Goal: Transaction & Acquisition: Download file/media

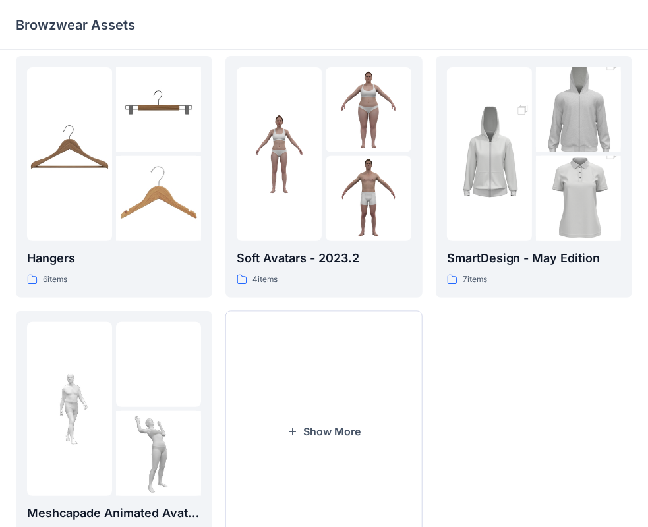
scroll to position [327, 0]
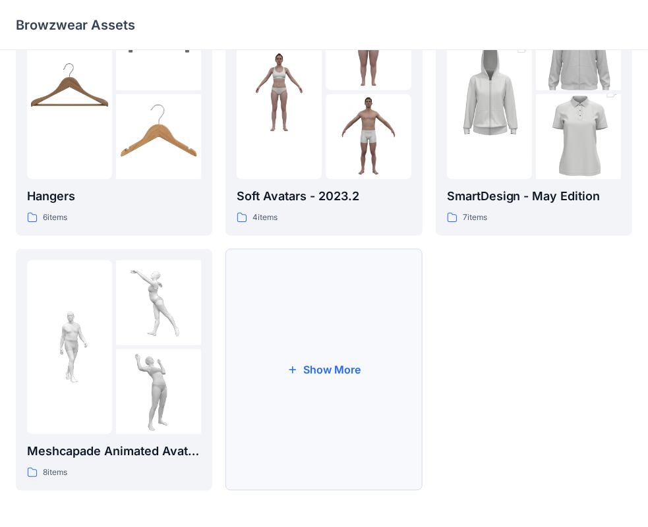
click at [333, 369] on button "Show More" at bounding box center [323, 370] width 196 height 242
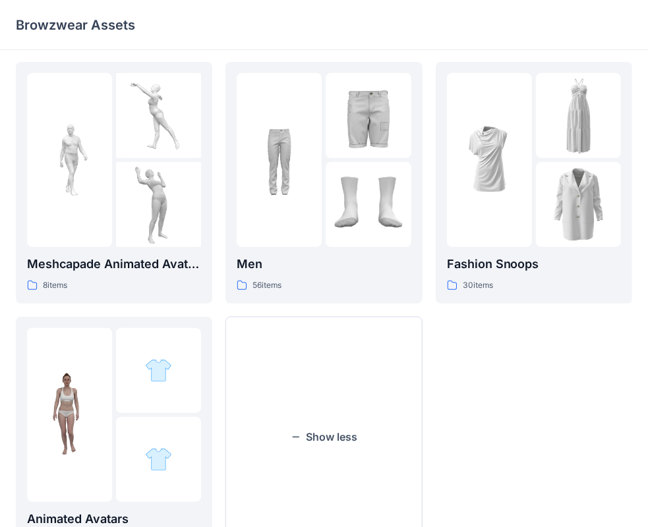
scroll to position [515, 0]
click at [343, 426] on button "Show less" at bounding box center [323, 437] width 196 height 242
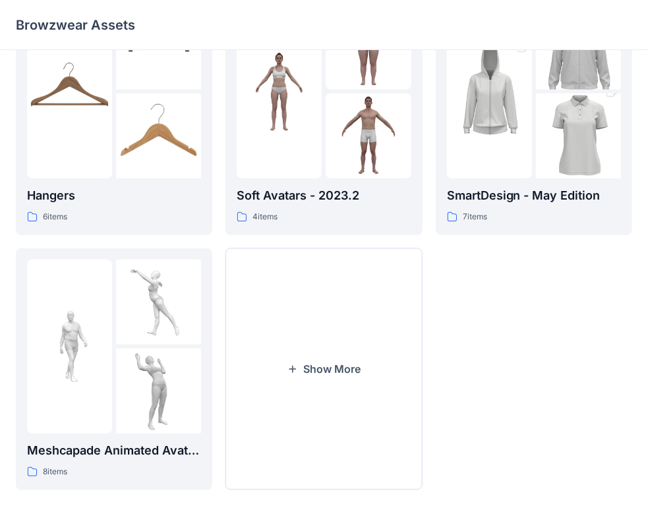
scroll to position [327, 0]
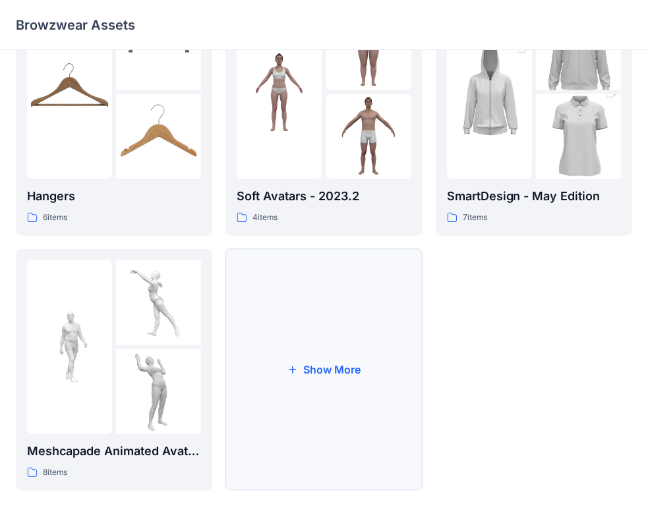
click at [322, 364] on button "Show More" at bounding box center [323, 370] width 196 height 242
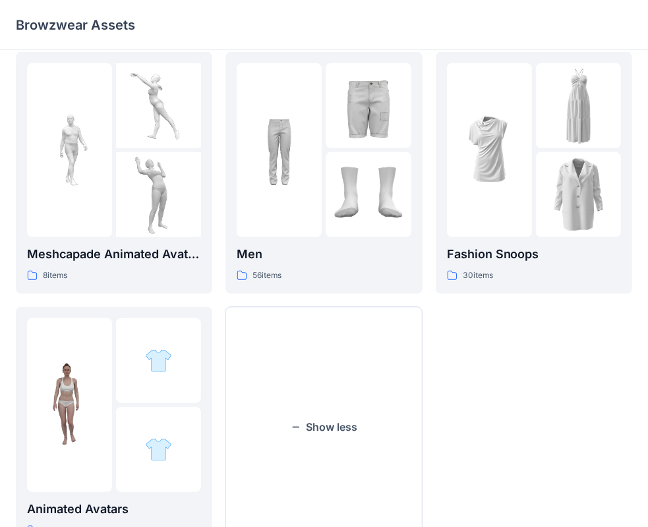
scroll to position [541, 0]
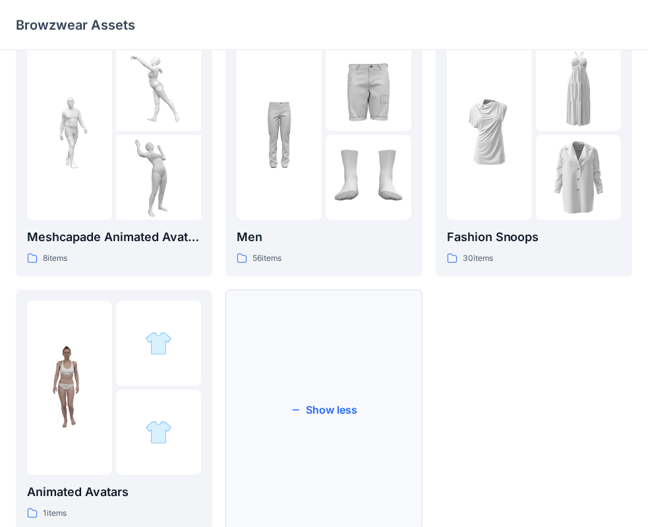
click at [337, 416] on button "Show less" at bounding box center [323, 411] width 196 height 242
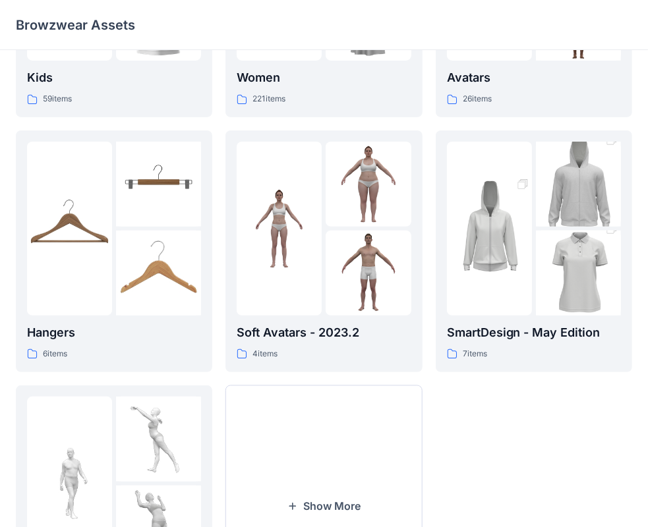
scroll to position [327, 0]
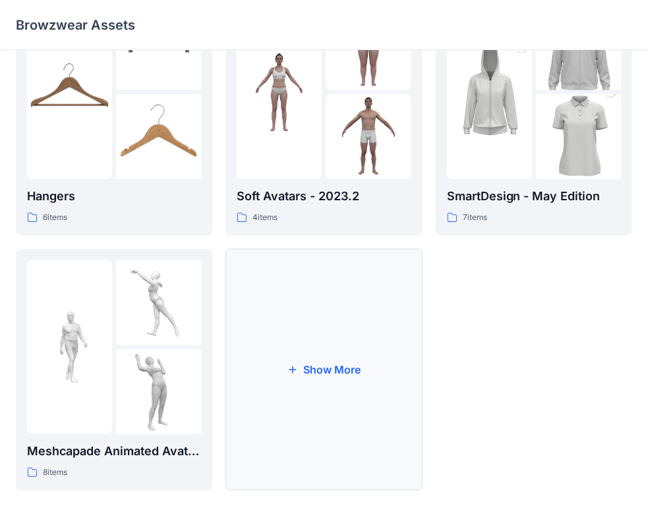
click at [314, 370] on button "Show More" at bounding box center [323, 370] width 196 height 242
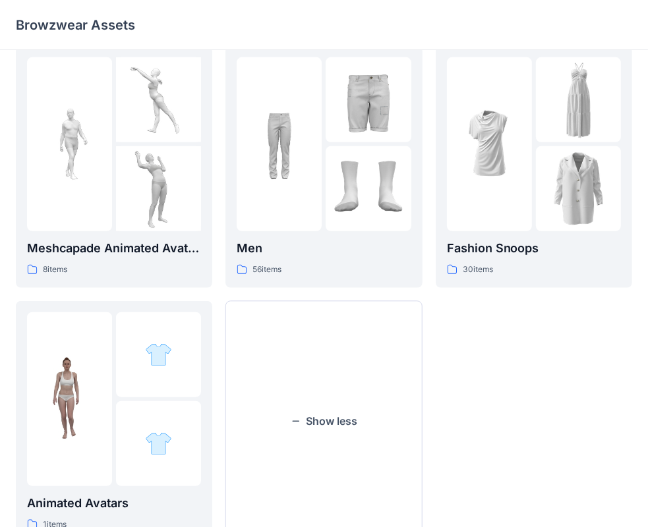
scroll to position [583, 0]
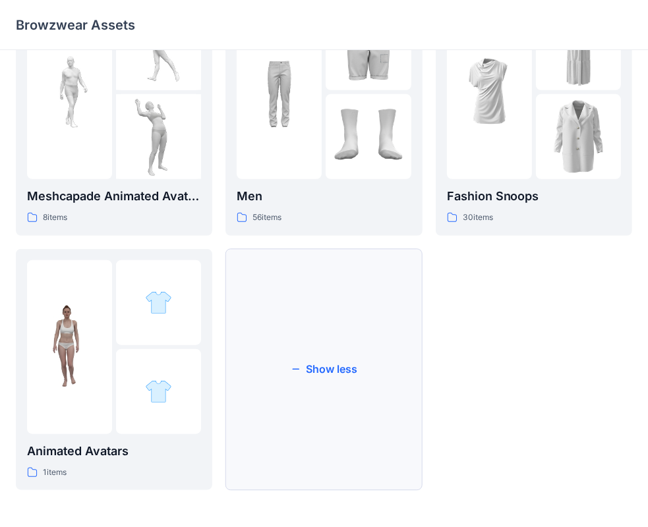
click at [331, 368] on button "Show less" at bounding box center [323, 370] width 196 height 242
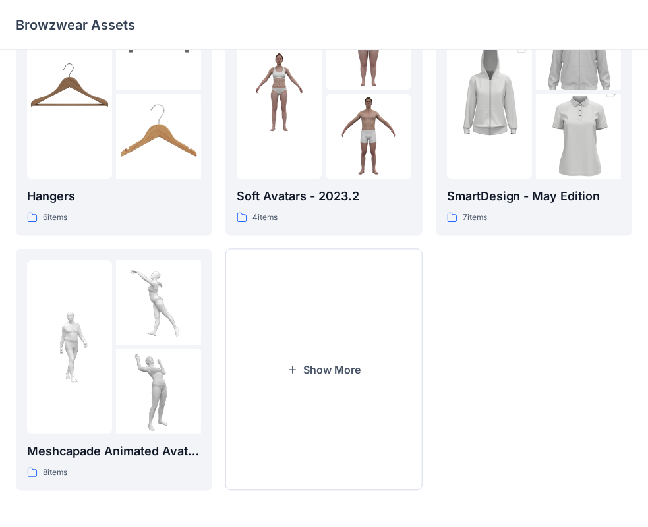
click at [331, 368] on button "Show More" at bounding box center [323, 370] width 196 height 242
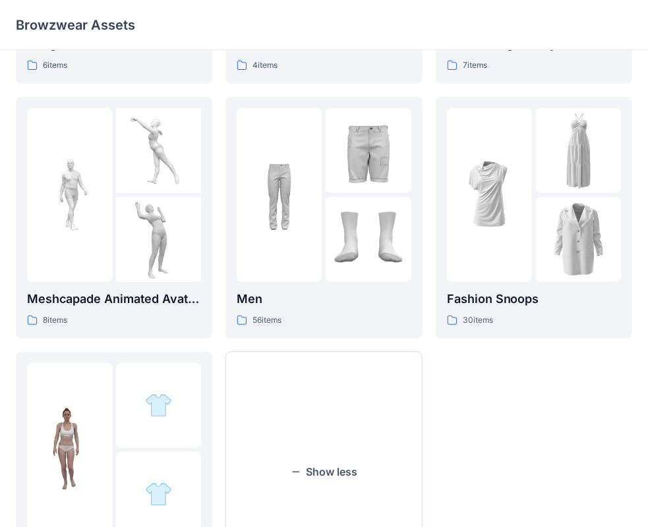
scroll to position [583, 0]
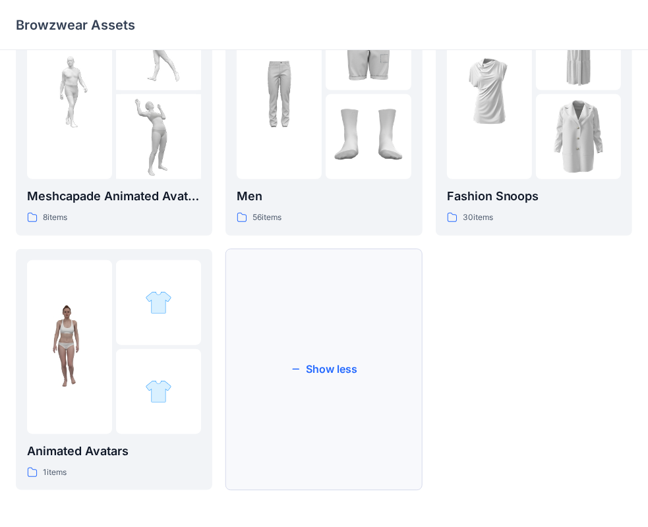
click at [334, 369] on button "Show less" at bounding box center [323, 370] width 196 height 242
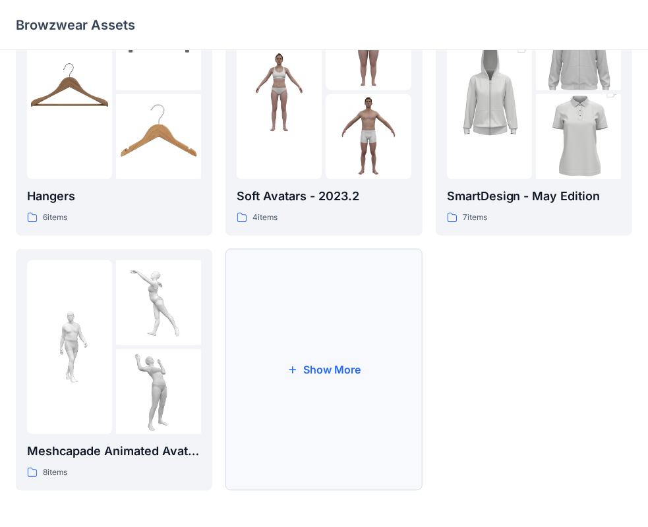
click at [326, 374] on button "Show More" at bounding box center [323, 370] width 196 height 242
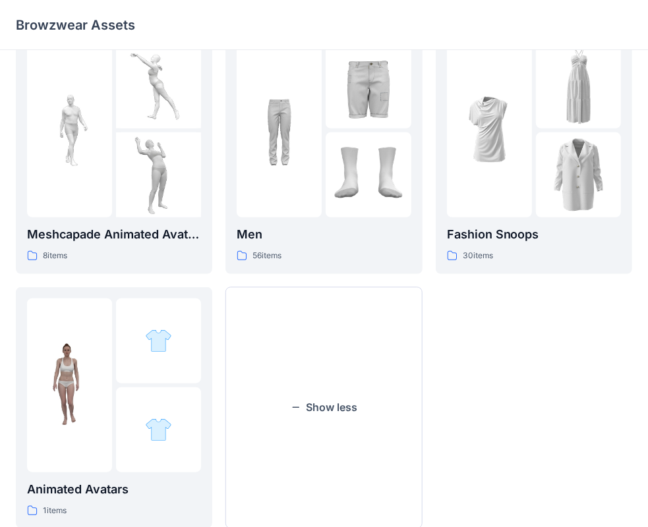
scroll to position [548, 0]
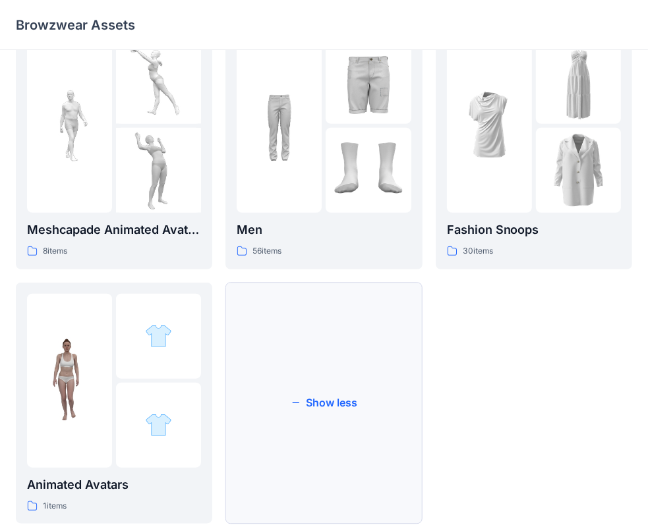
click at [333, 395] on button "Show less" at bounding box center [323, 404] width 196 height 242
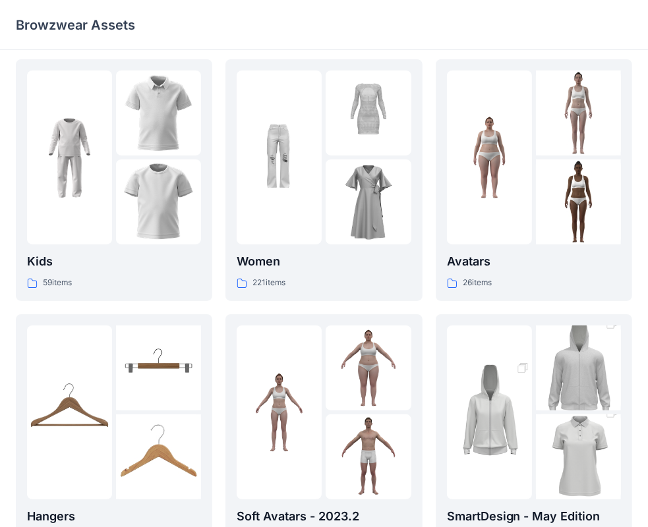
scroll to position [0, 0]
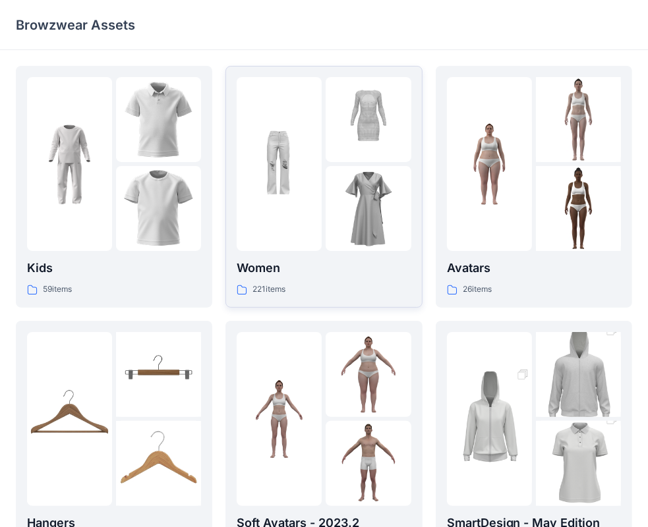
click at [266, 271] on p "Women" at bounding box center [324, 268] width 174 height 18
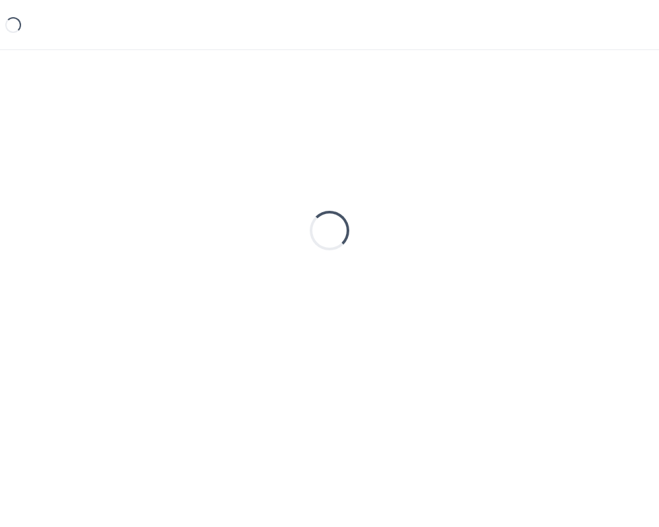
click at [266, 271] on div "Loading..." at bounding box center [329, 230] width 627 height 329
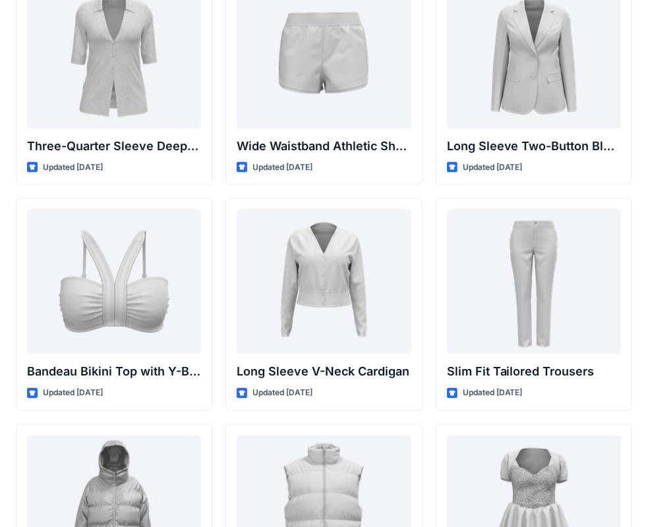
scroll to position [1207, 0]
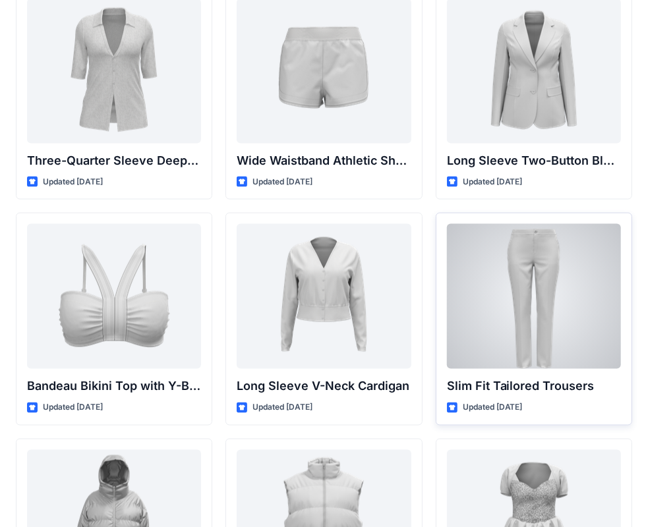
click at [519, 302] on div at bounding box center [534, 296] width 174 height 145
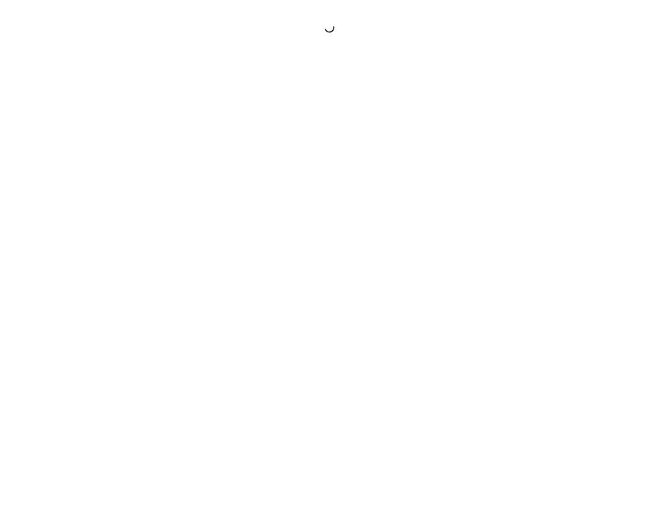
click at [519, 302] on div at bounding box center [329, 263] width 659 height 527
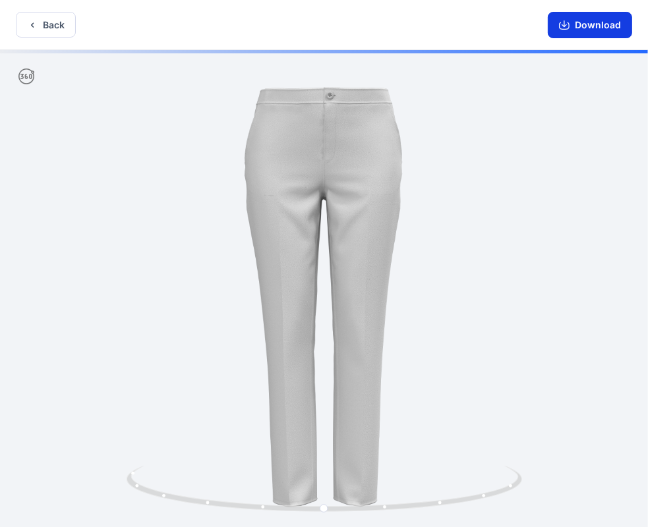
click at [592, 23] on button "Download" at bounding box center [590, 25] width 84 height 26
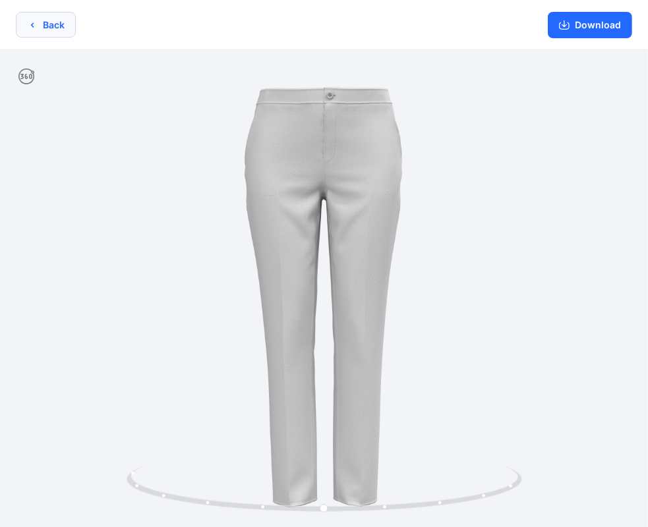
click at [32, 30] on button "Back" at bounding box center [46, 25] width 60 height 26
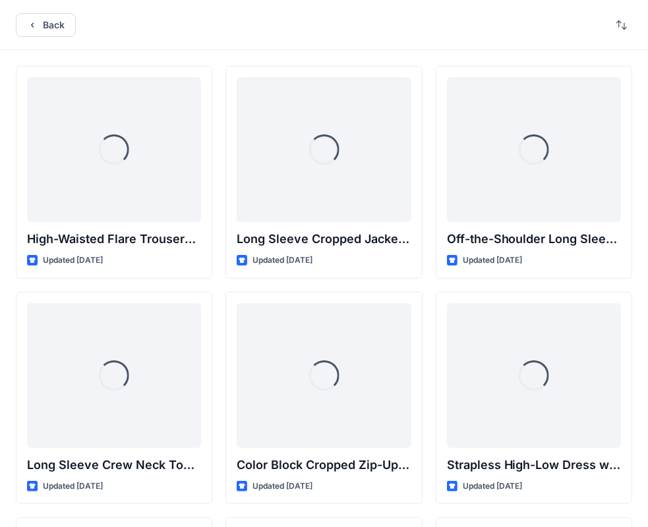
scroll to position [1207, 0]
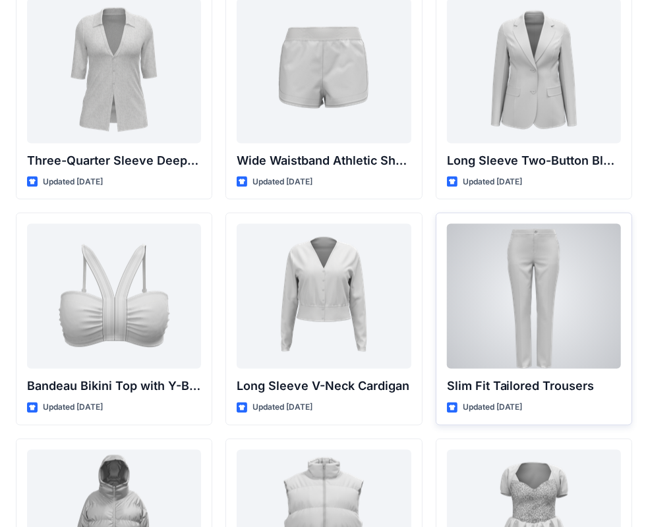
click at [538, 297] on div at bounding box center [534, 296] width 174 height 145
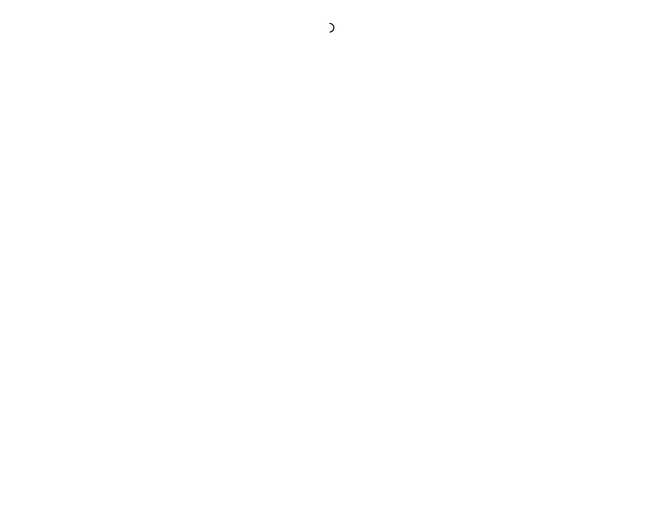
click at [538, 297] on div at bounding box center [329, 263] width 659 height 527
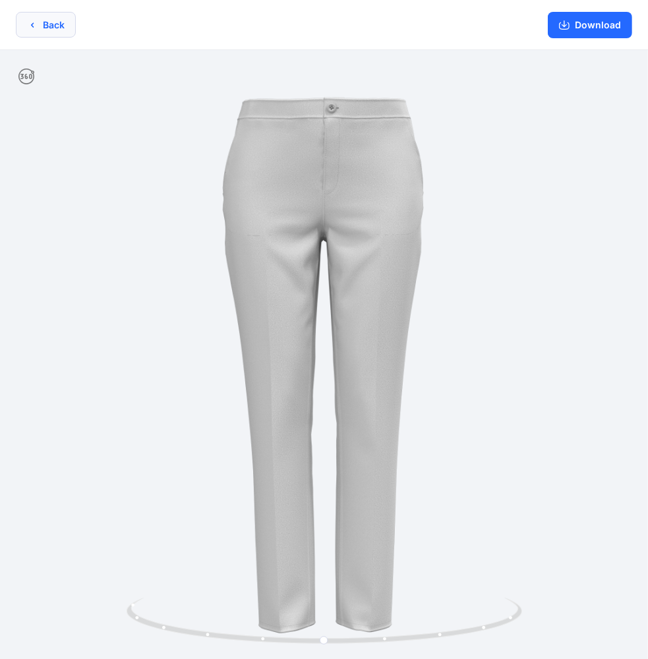
click at [34, 24] on icon "button" at bounding box center [32, 25] width 11 height 11
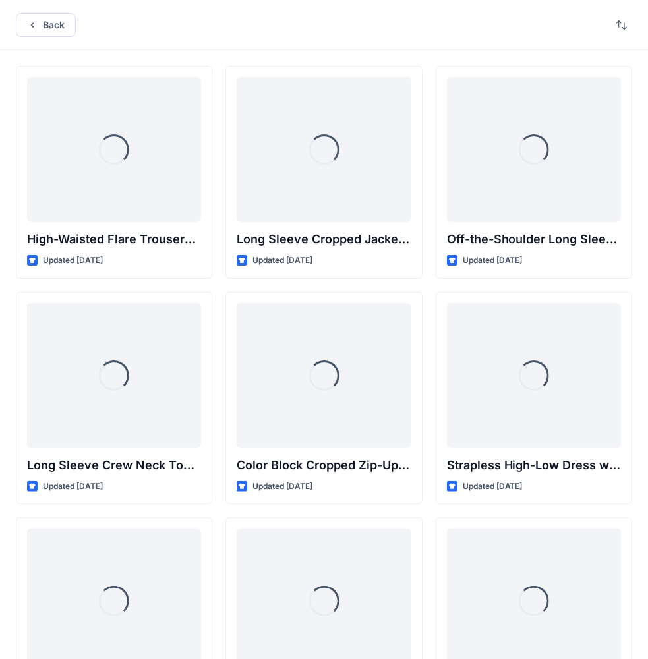
scroll to position [1207, 0]
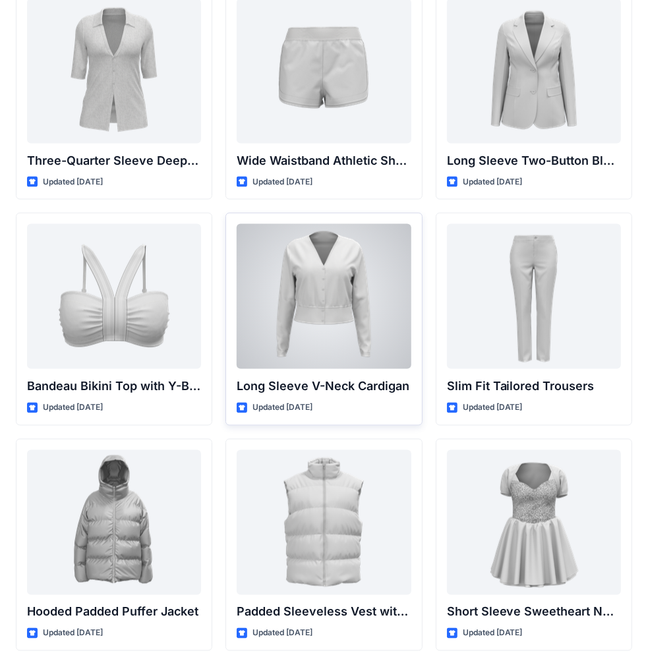
click at [332, 314] on div at bounding box center [324, 296] width 174 height 145
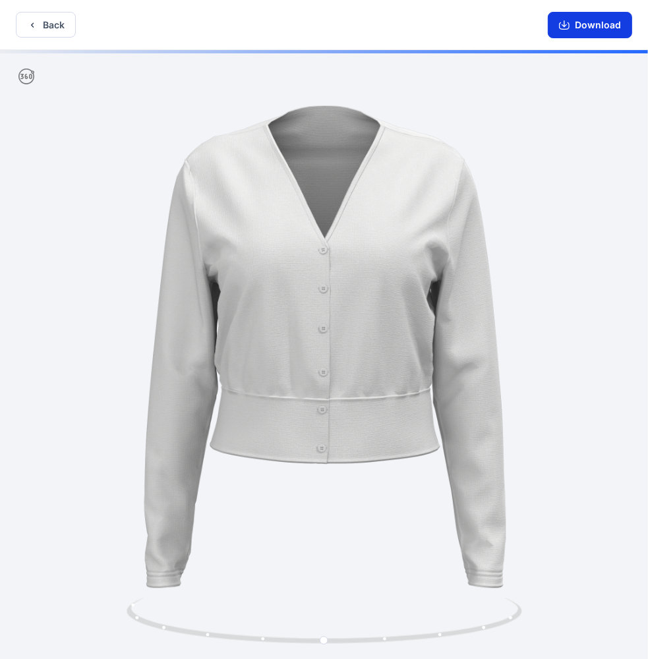
click at [598, 25] on button "Download" at bounding box center [590, 25] width 84 height 26
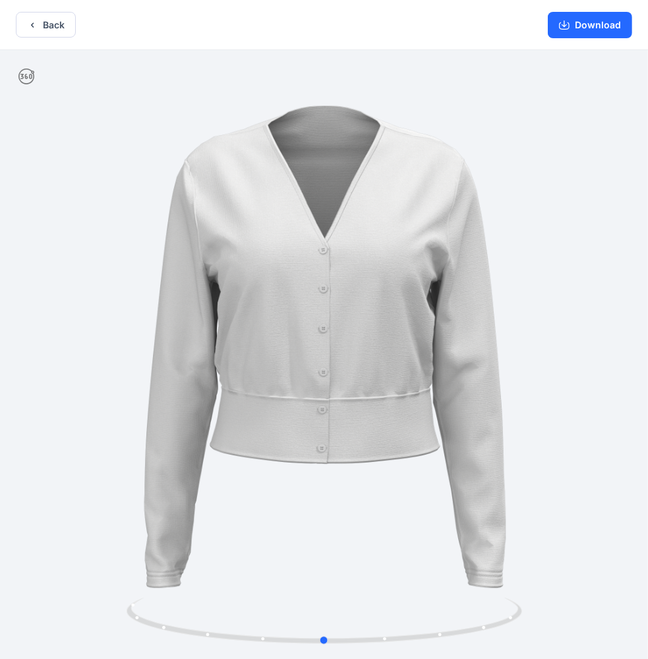
click at [549, 370] on div at bounding box center [324, 356] width 648 height 612
click at [584, 24] on button "Download" at bounding box center [590, 25] width 84 height 26
click at [283, 399] on div at bounding box center [324, 356] width 648 height 612
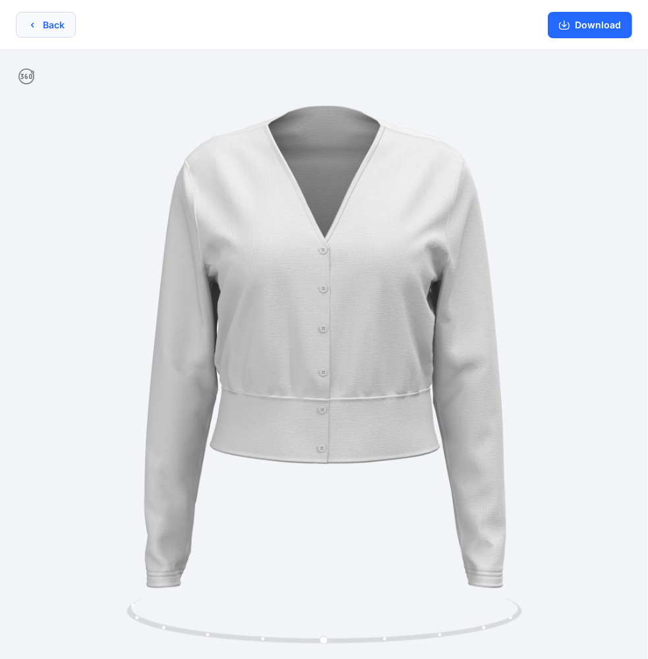
click at [31, 26] on icon "button" at bounding box center [32, 25] width 11 height 11
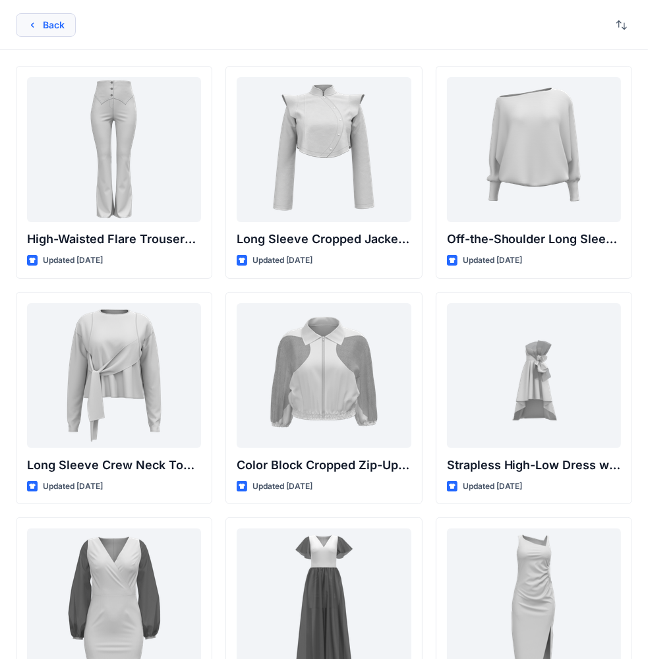
click at [40, 26] on button "Back" at bounding box center [46, 25] width 60 height 24
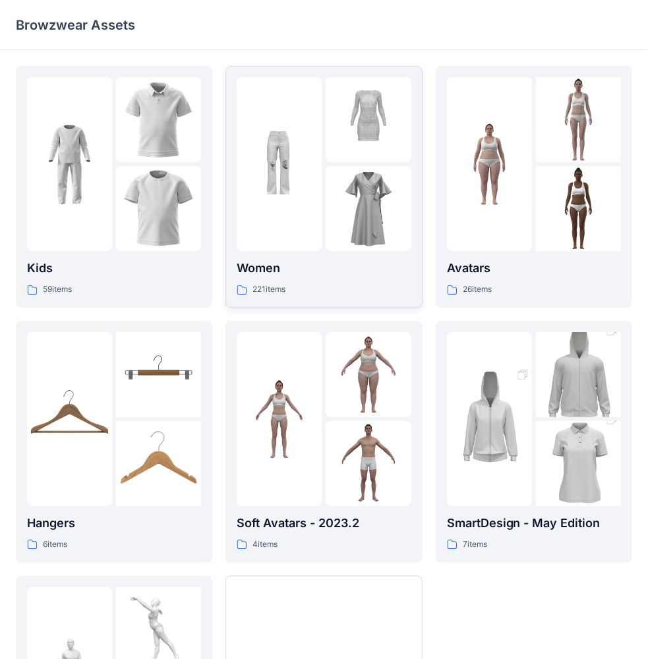
click at [259, 274] on p "Women" at bounding box center [324, 268] width 174 height 18
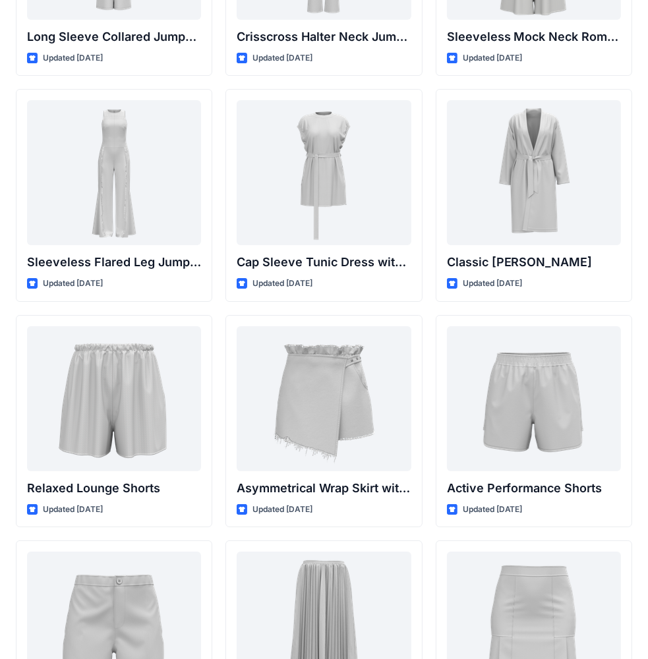
scroll to position [2918, 0]
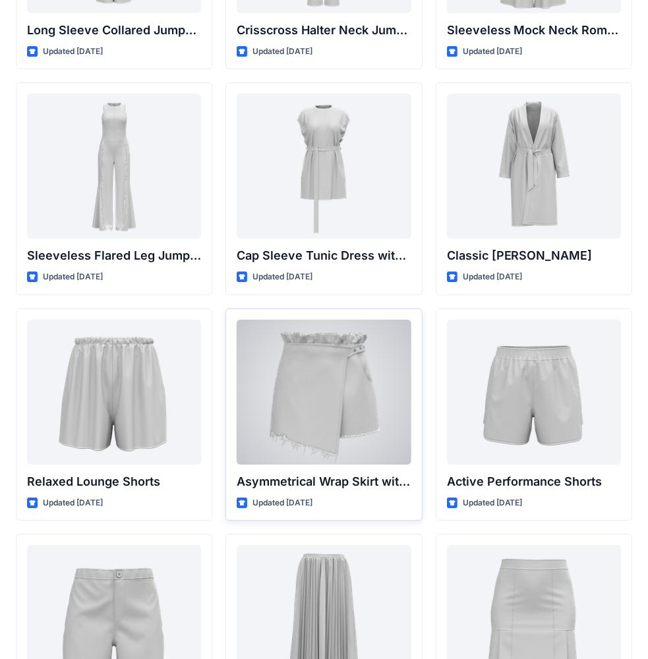
click at [347, 373] on div at bounding box center [324, 392] width 174 height 145
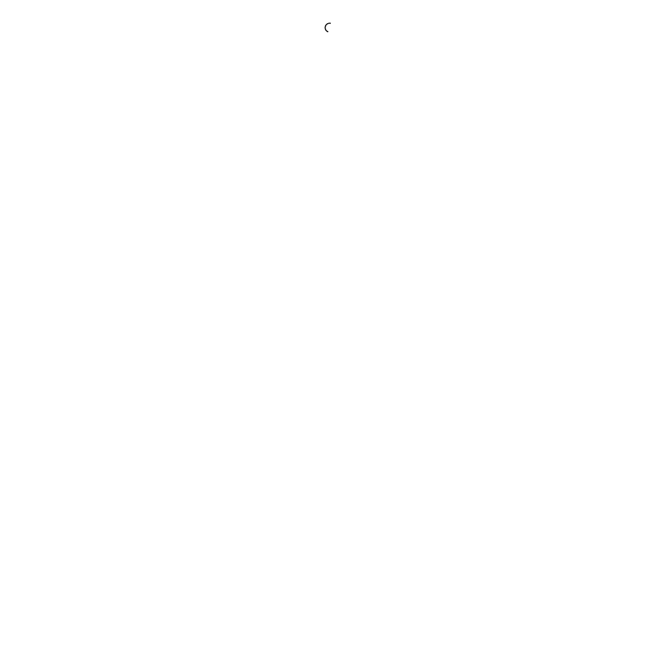
click at [347, 373] on div at bounding box center [329, 329] width 659 height 659
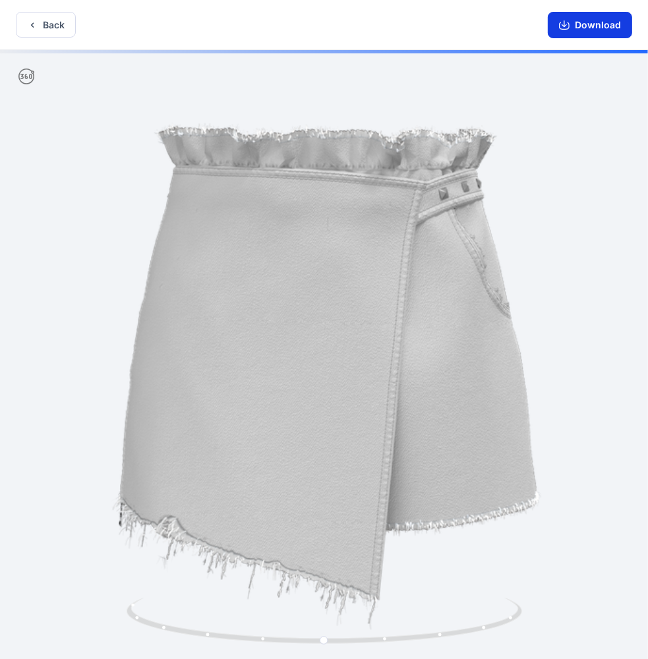
click at [585, 26] on button "Download" at bounding box center [590, 25] width 84 height 26
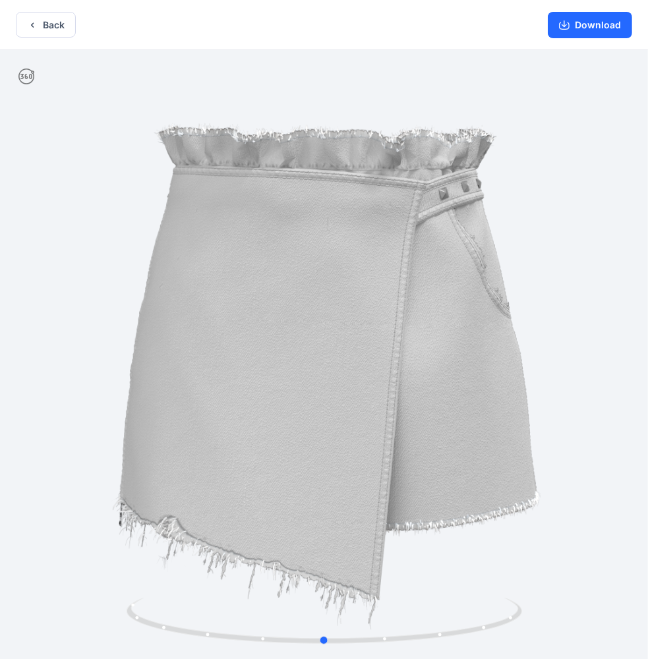
click at [606, 208] on div at bounding box center [324, 356] width 648 height 612
click at [593, 22] on button "Download" at bounding box center [590, 25] width 84 height 26
click at [322, 295] on div at bounding box center [324, 356] width 648 height 612
click at [506, 269] on div at bounding box center [324, 356] width 648 height 612
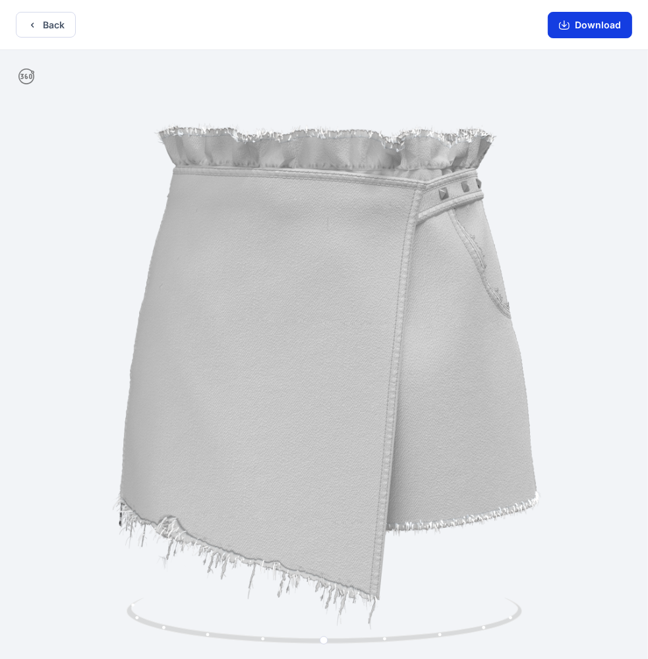
click at [586, 22] on button "Download" at bounding box center [590, 25] width 84 height 26
